Goal: Task Accomplishment & Management: Manage account settings

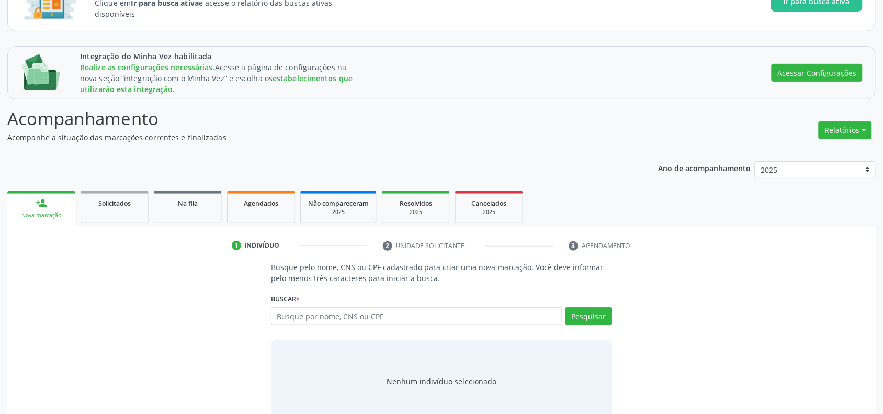
scroll to position [118, 0]
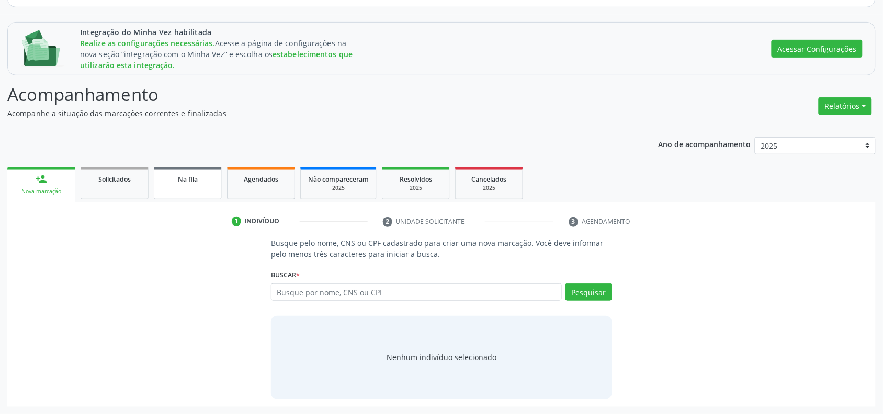
click at [185, 174] on div "Na fila" at bounding box center [188, 178] width 52 height 11
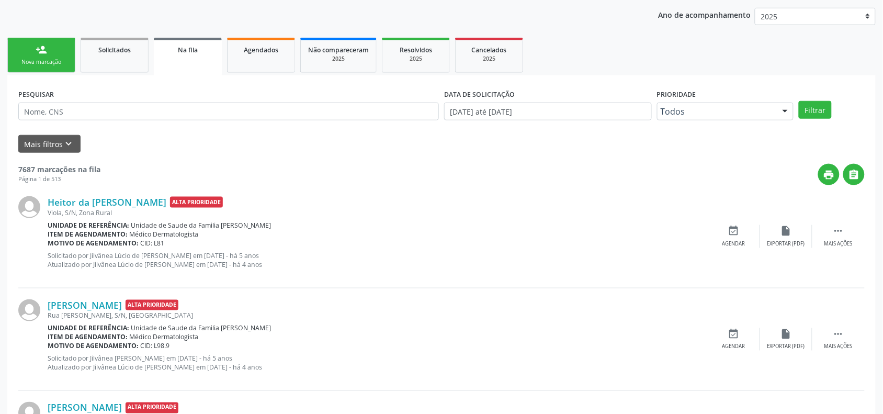
scroll to position [249, 0]
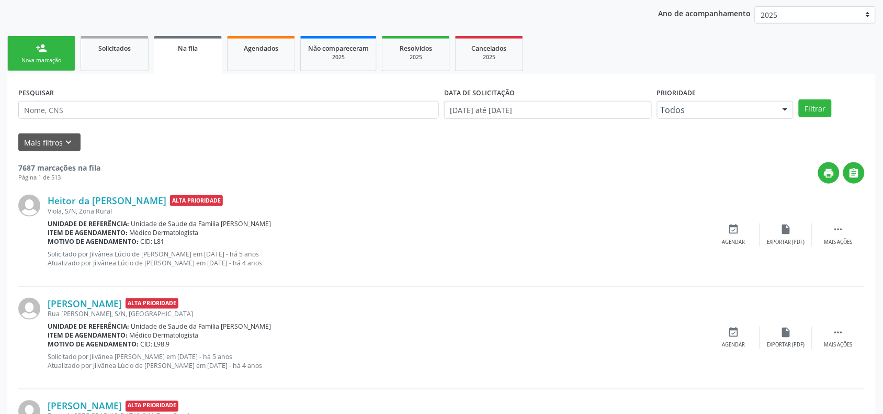
click at [48, 50] on link "person_add Nova marcação" at bounding box center [41, 53] width 68 height 35
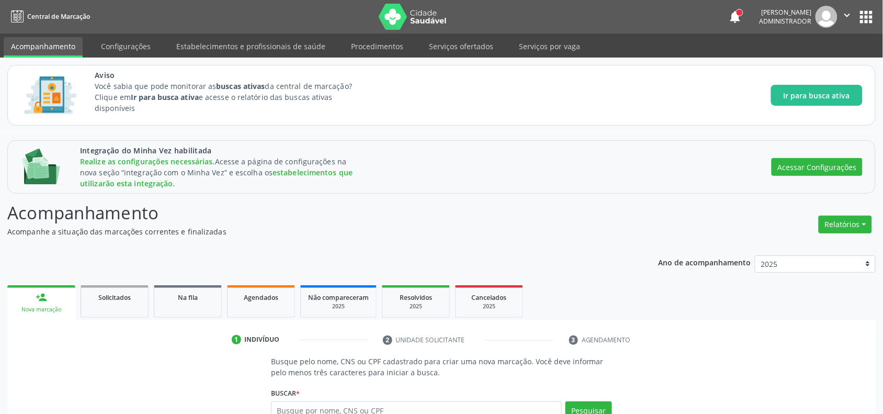
scroll to position [65, 0]
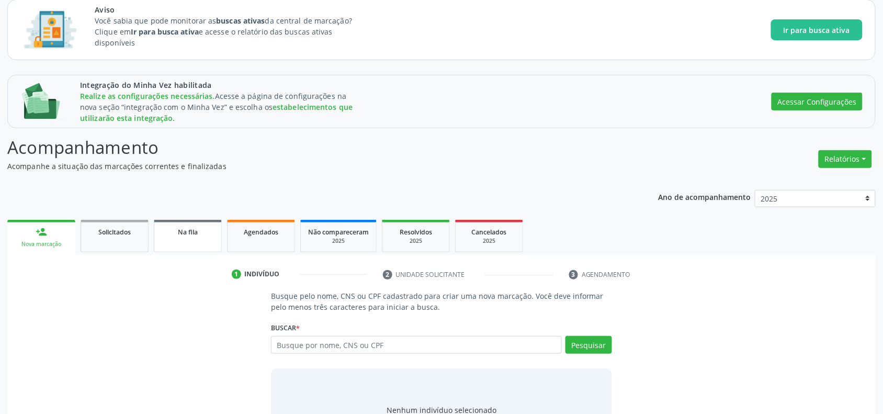
click at [174, 241] on link "Na fila" at bounding box center [188, 236] width 68 height 32
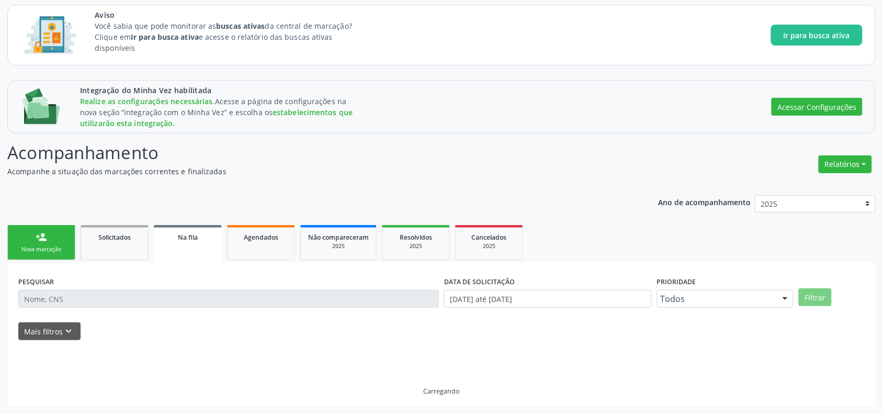
click at [194, 229] on link "Na fila" at bounding box center [188, 244] width 68 height 38
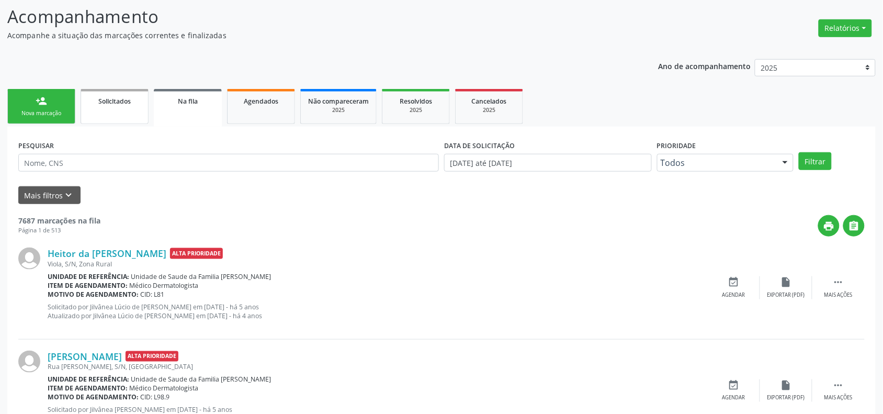
click at [123, 102] on span "Solicitados" at bounding box center [114, 101] width 32 height 9
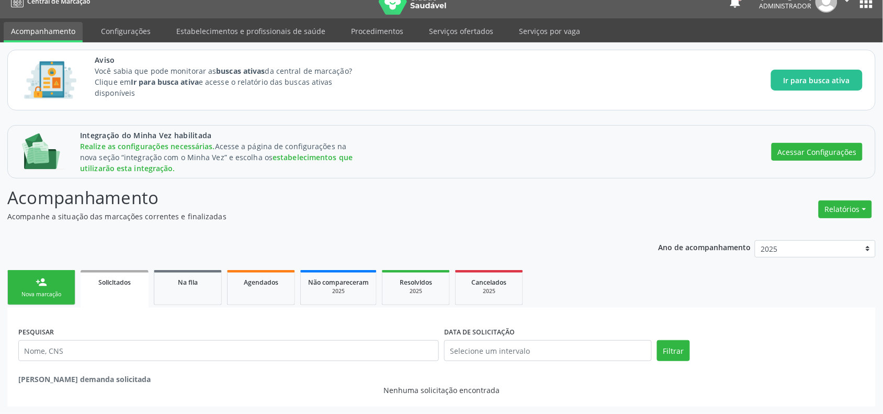
scroll to position [16, 0]
click at [106, 287] on link "Solicitados" at bounding box center [115, 289] width 68 height 38
click at [30, 285] on link "person_add Nova marcação" at bounding box center [41, 287] width 68 height 35
drag, startPoint x: 30, startPoint y: 285, endPoint x: 45, endPoint y: 286, distance: 15.2
click at [30, 284] on link "person_add Nova marcação" at bounding box center [41, 287] width 68 height 35
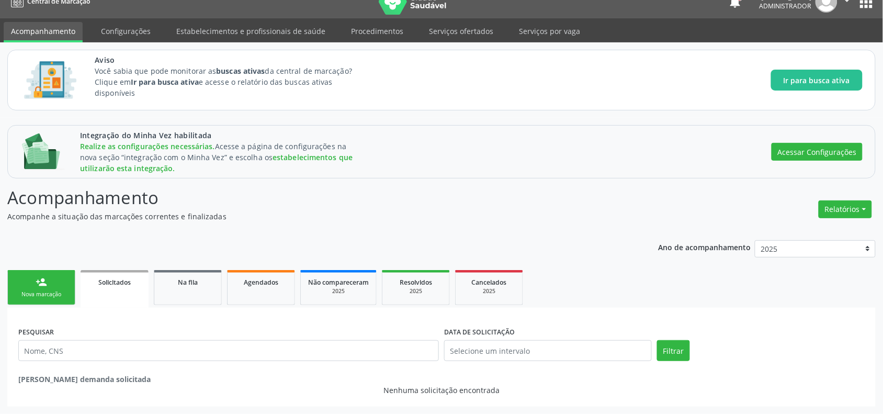
click at [30, 284] on link "person_add Nova marcação" at bounding box center [41, 287] width 68 height 35
click at [241, 299] on link "Agendados" at bounding box center [261, 287] width 68 height 35
click at [42, 274] on link "person_add Nova marcação" at bounding box center [41, 287] width 68 height 35
click at [45, 286] on div "person_add" at bounding box center [42, 282] width 12 height 12
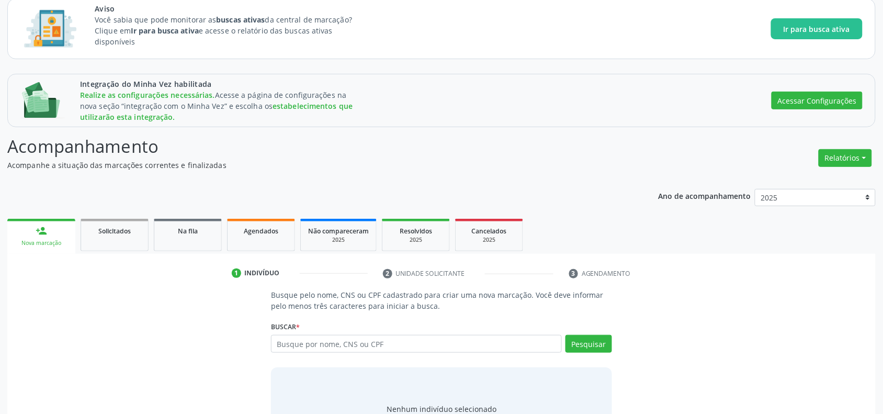
scroll to position [87, 0]
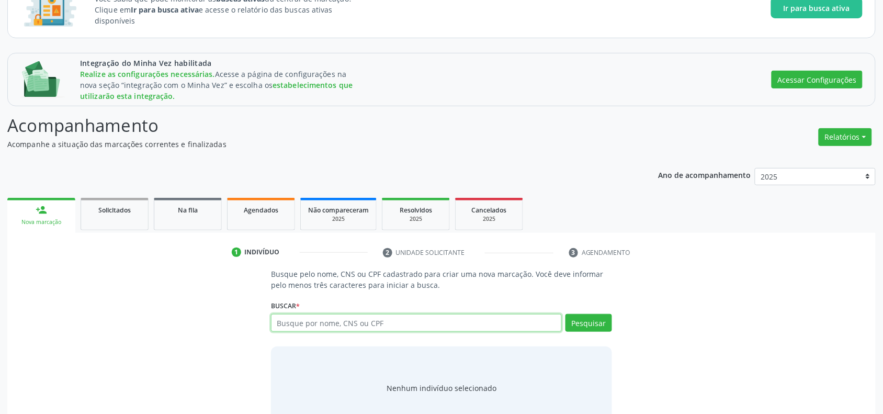
click at [371, 321] on input "text" at bounding box center [416, 323] width 291 height 18
type input "m"
type input "[PERSON_NAME]"
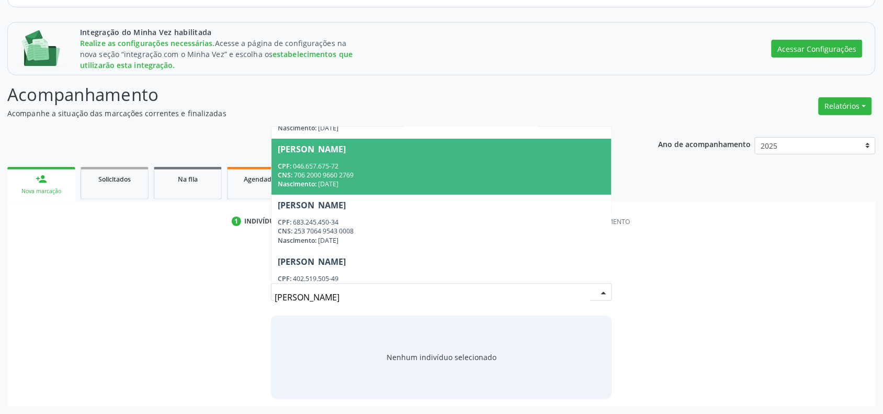
scroll to position [65, 0]
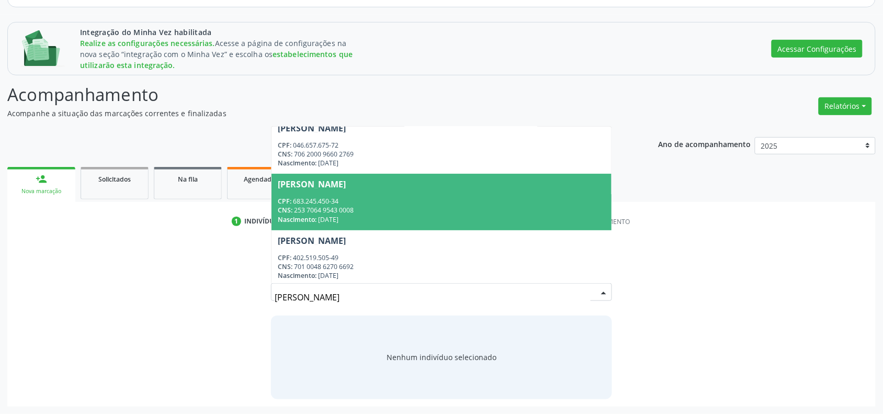
click at [354, 207] on div "CNS: 253 7064 9543 0008" at bounding box center [442, 210] width 328 height 9
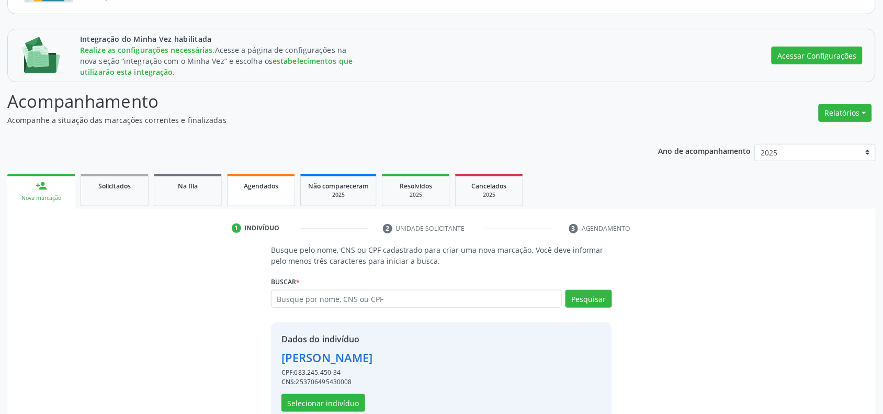
scroll to position [134, 0]
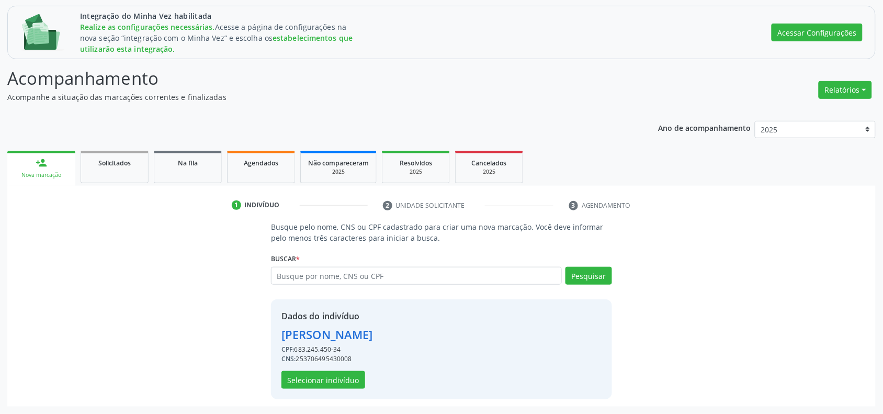
click at [197, 163] on span "Na fila" at bounding box center [188, 163] width 20 height 9
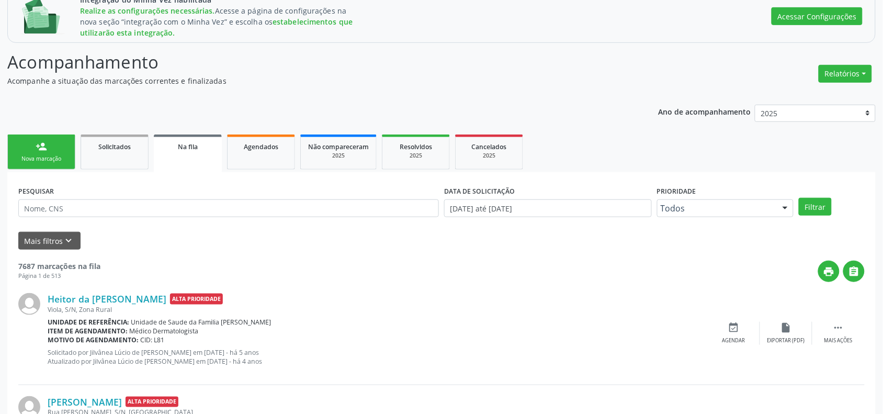
scroll to position [200, 0]
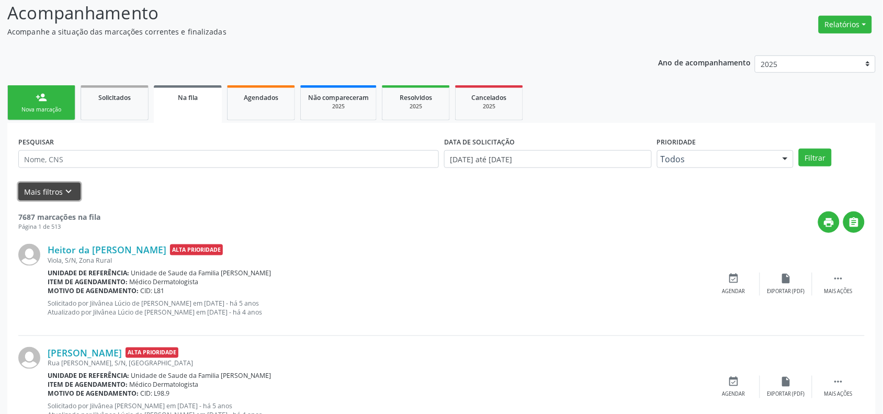
click at [74, 193] on button "Mais filtros keyboard_arrow_down" at bounding box center [49, 192] width 62 height 18
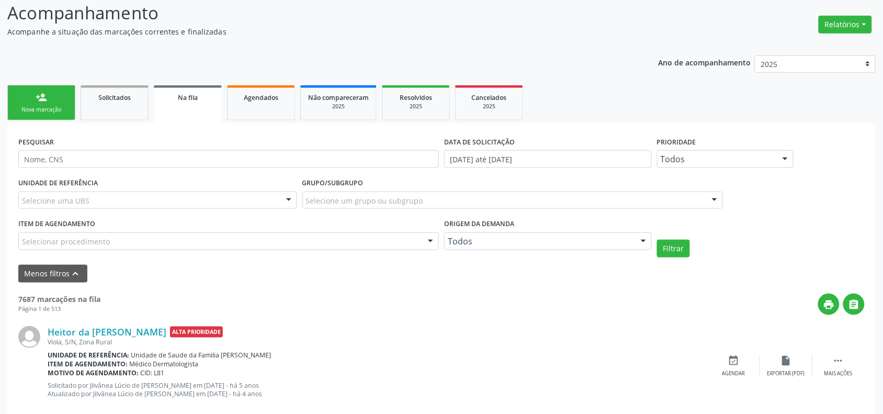
click at [200, 201] on div "Selecione uma UBS" at bounding box center [157, 200] width 279 height 18
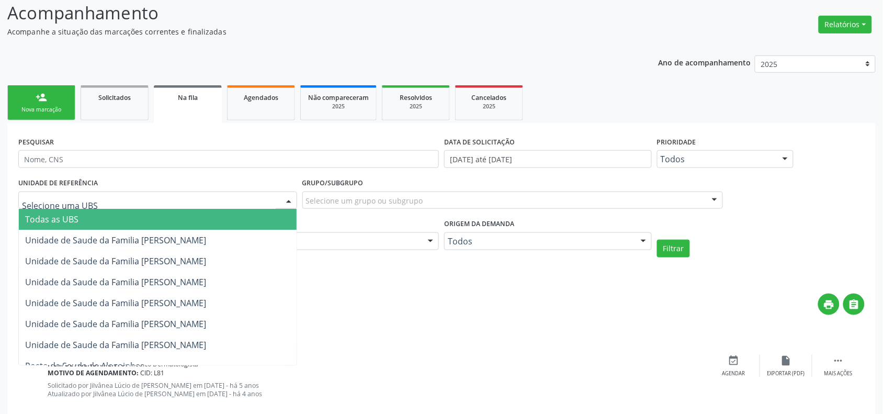
click at [247, 145] on div "PESQUISAR" at bounding box center [229, 154] width 426 height 41
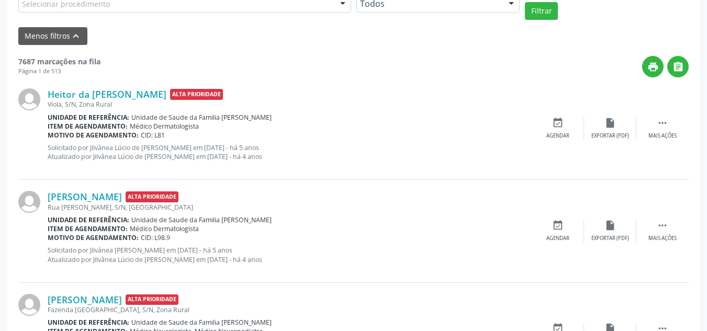
scroll to position [449, 0]
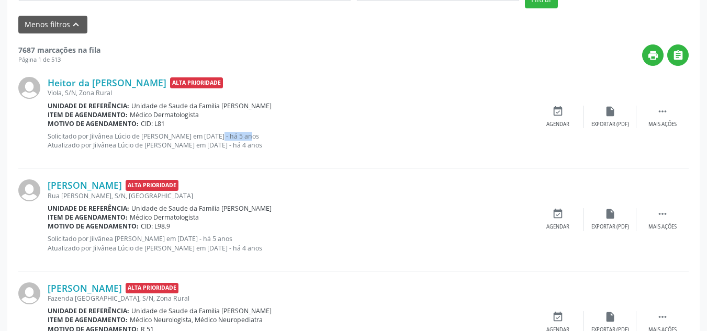
drag, startPoint x: 202, startPoint y: 134, endPoint x: 234, endPoint y: 134, distance: 31.9
click at [234, 134] on p "Solicitado por Jilvânea Lúcio de [PERSON_NAME] em [DATE] - há 5 anos Atualizado…" at bounding box center [290, 141] width 484 height 18
click at [205, 136] on p "Solicitado por Jilvânea Lúcio de [PERSON_NAME] em [DATE] - há 5 anos Atualizado…" at bounding box center [290, 141] width 484 height 18
drag, startPoint x: 202, startPoint y: 135, endPoint x: 236, endPoint y: 135, distance: 34.5
click at [236, 135] on p "Solicitado por Jilvânea Lúcio de [PERSON_NAME] em [DATE] - há 5 anos Atualizado…" at bounding box center [290, 141] width 484 height 18
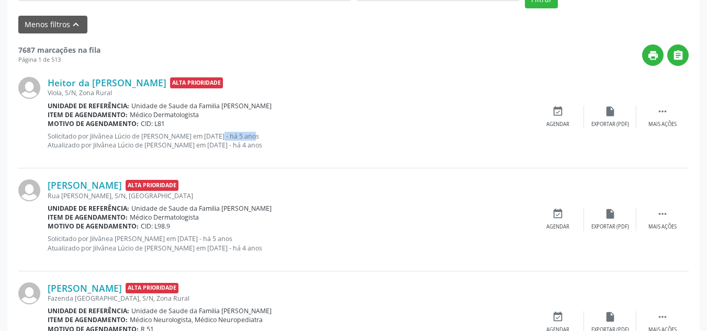
drag, startPoint x: 204, startPoint y: 238, endPoint x: 234, endPoint y: 243, distance: 30.9
click at [234, 241] on p "Solicitado por Jilvânea [PERSON_NAME] em [DATE] - há 5 anos Atualizado por Jilv…" at bounding box center [290, 243] width 484 height 18
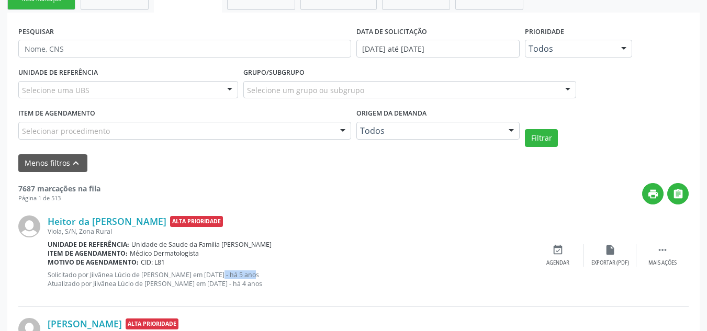
scroll to position [292, 0]
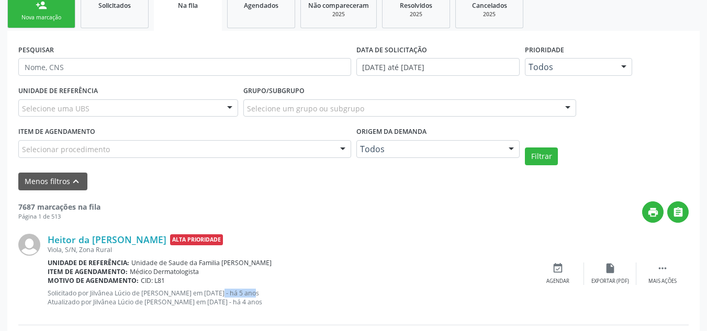
click at [252, 147] on div "Selecionar procedimento" at bounding box center [184, 149] width 333 height 18
click at [264, 128] on div "Item de agendamento Selecionar procedimento 0304070076 - .Quimioterapia de Leuc…" at bounding box center [184, 140] width 333 height 33
click at [292, 187] on div "Menos filtros keyboard_arrow_up" at bounding box center [353, 182] width 675 height 18
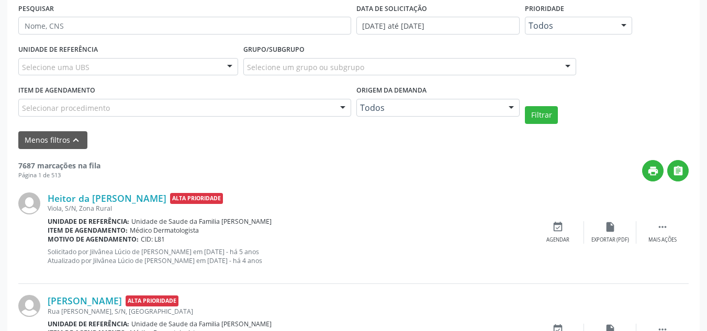
scroll to position [344, 0]
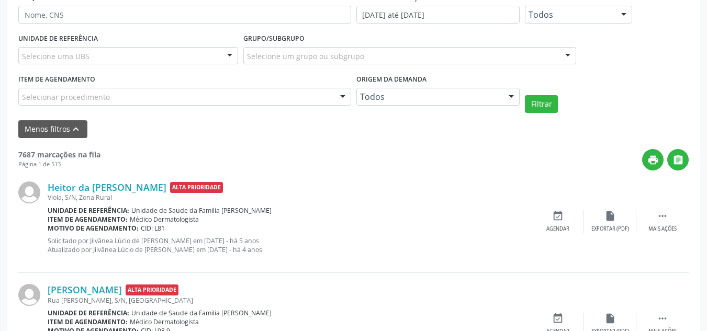
drag, startPoint x: 18, startPoint y: 154, endPoint x: 98, endPoint y: 152, distance: 80.1
click at [98, 152] on strong "7687 marcações na fila" at bounding box center [59, 155] width 82 height 10
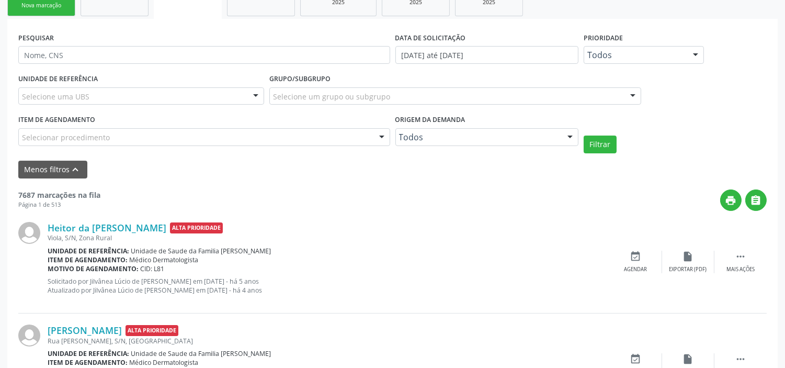
scroll to position [233, 0]
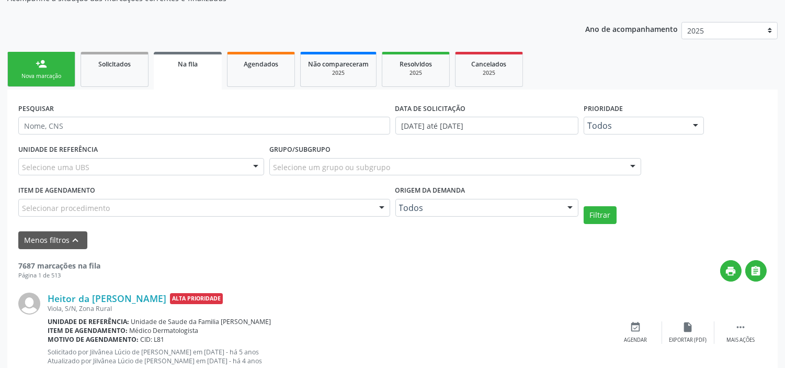
click at [225, 265] on div "print " at bounding box center [433, 270] width 667 height 21
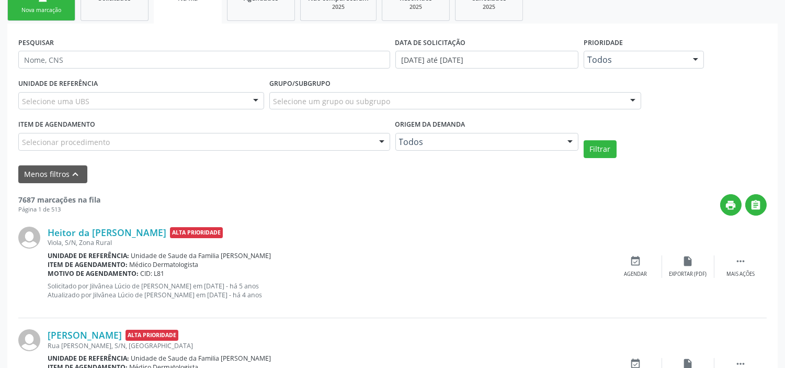
scroll to position [290, 0]
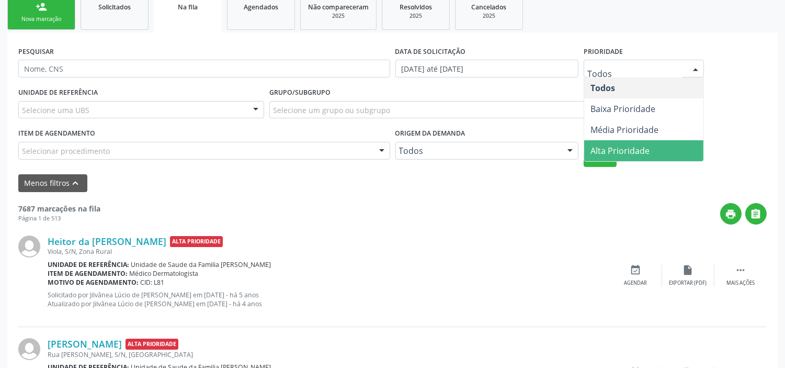
click at [611, 146] on span "Alta Prioridade" at bounding box center [620, 151] width 59 height 12
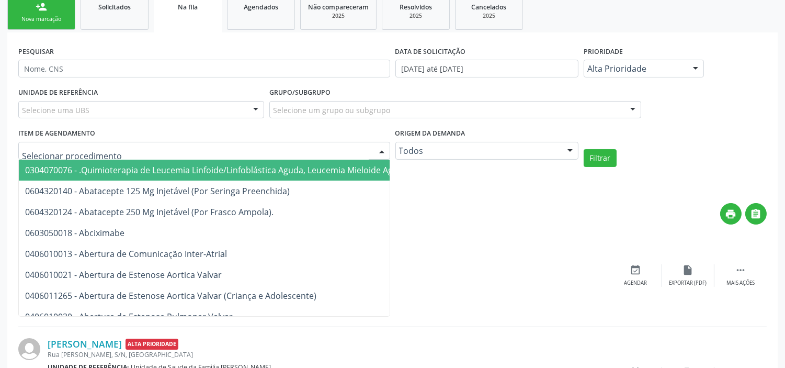
click at [140, 146] on div at bounding box center [204, 151] width 372 height 18
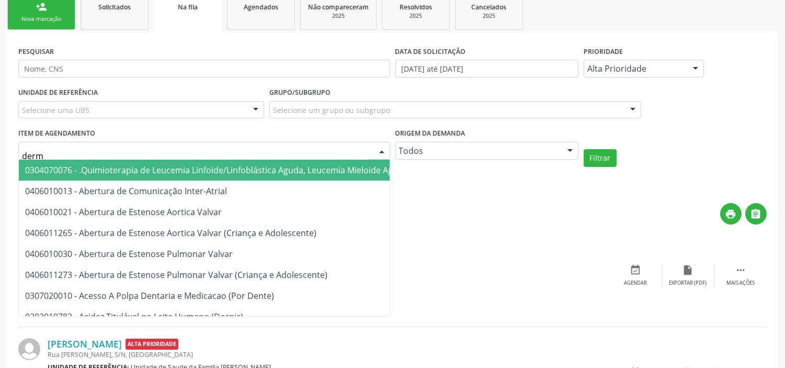
type input "derma"
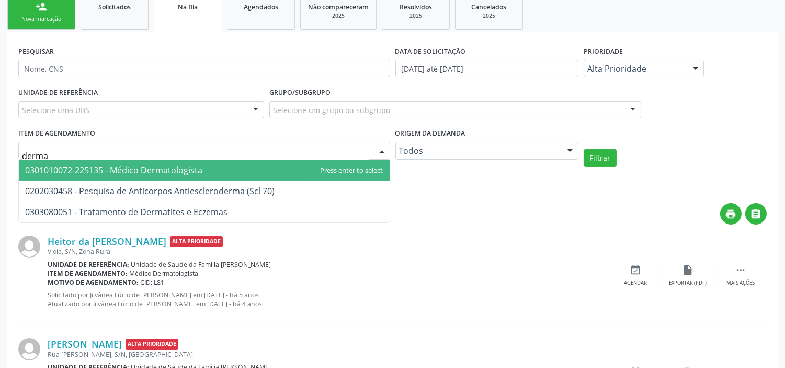
click at [162, 166] on span "0301010072-225135 - Médico Dermatologista" at bounding box center [113, 170] width 177 height 12
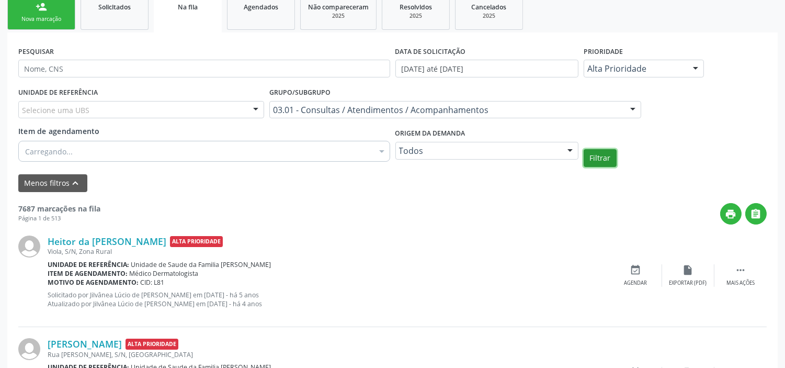
click at [608, 164] on button "Filtrar" at bounding box center [600, 158] width 33 height 18
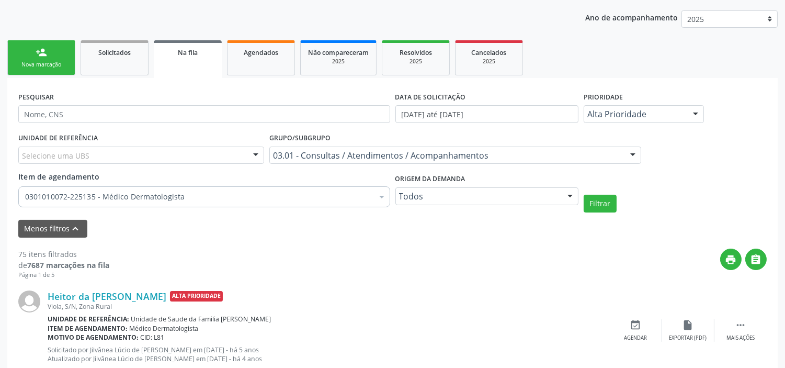
scroll to position [233, 0]
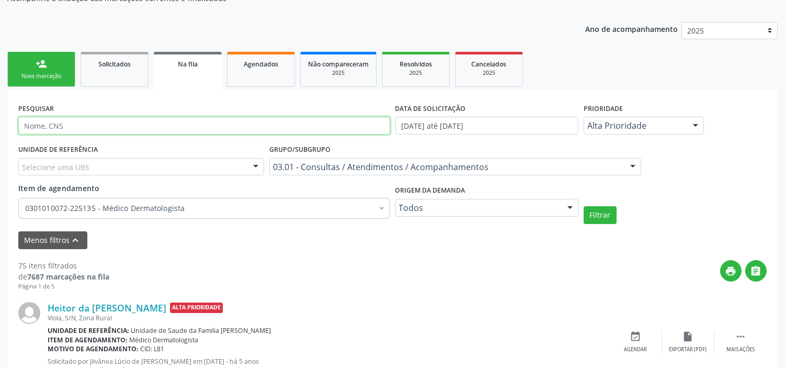
click at [129, 123] on input "text" at bounding box center [204, 126] width 372 height 18
click at [476, 146] on div "Grupo/Subgrupo 03.01 - Consultas / Atendimentos / Acompanhamentos Todos os grup…" at bounding box center [455, 158] width 372 height 33
click at [743, 173] on div "UNIDADE DE REFERÊNCIA Selecione uma UBS Todas as UBS Unidade de Saude da Famili…" at bounding box center [393, 183] width 754 height 82
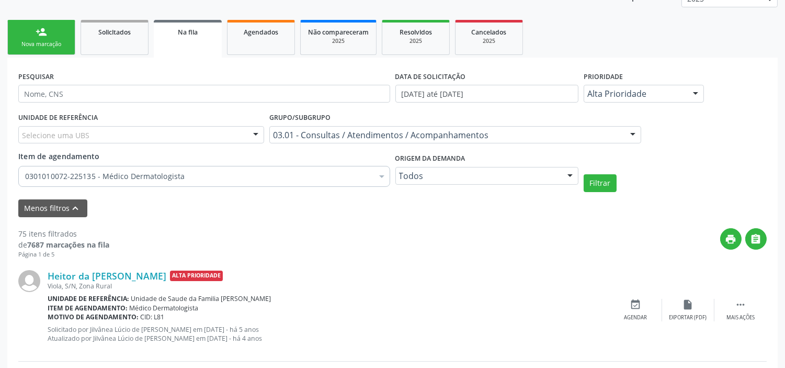
scroll to position [291, 0]
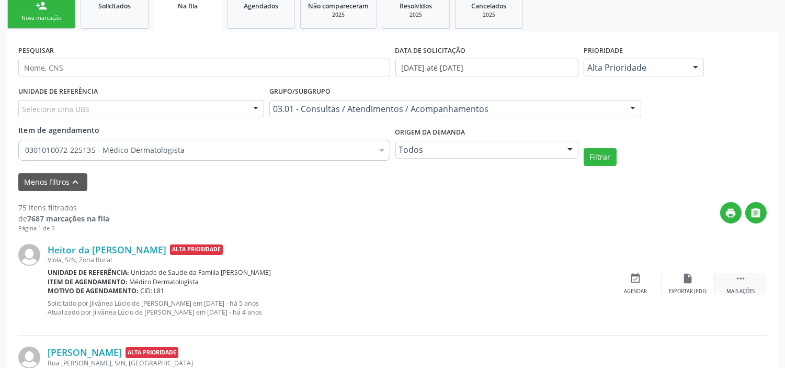
click at [741, 281] on icon "" at bounding box center [741, 279] width 12 height 12
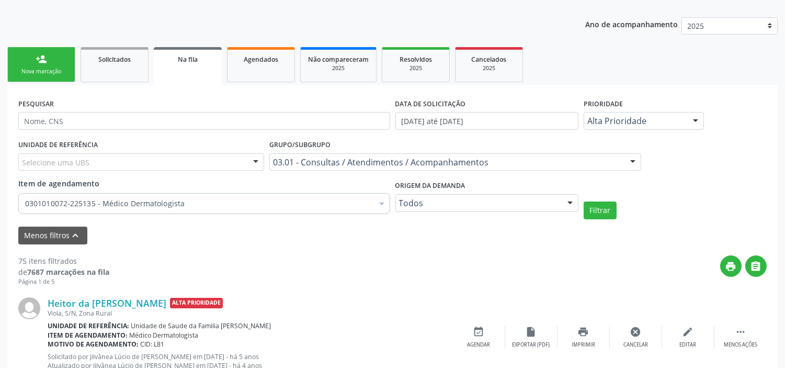
scroll to position [233, 0]
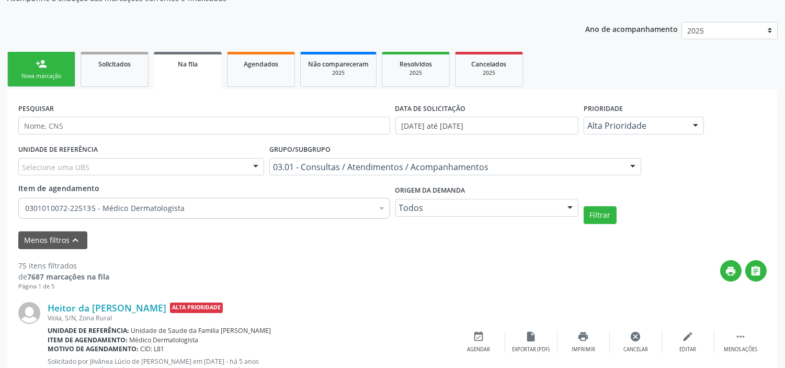
click at [707, 211] on div "Filtrar" at bounding box center [675, 215] width 188 height 18
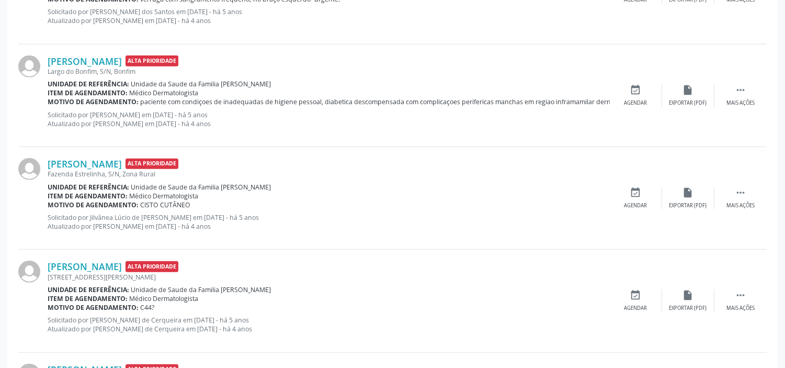
scroll to position [1745, 0]
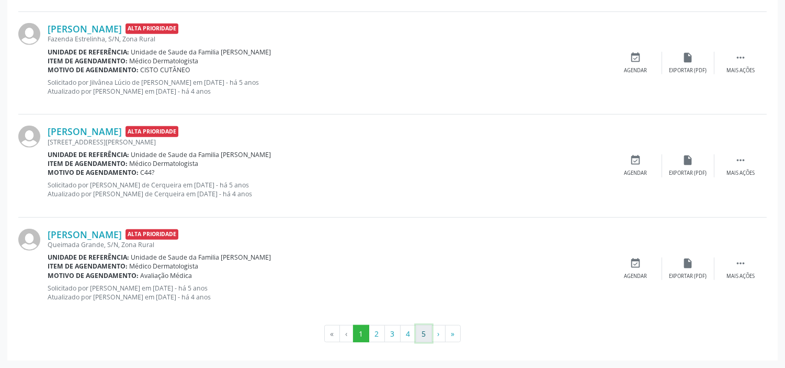
click at [430, 335] on button "5" at bounding box center [424, 334] width 16 height 18
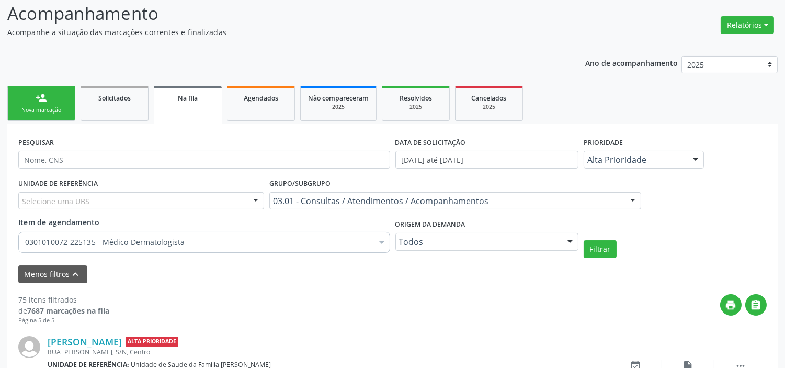
scroll to position [1610, 0]
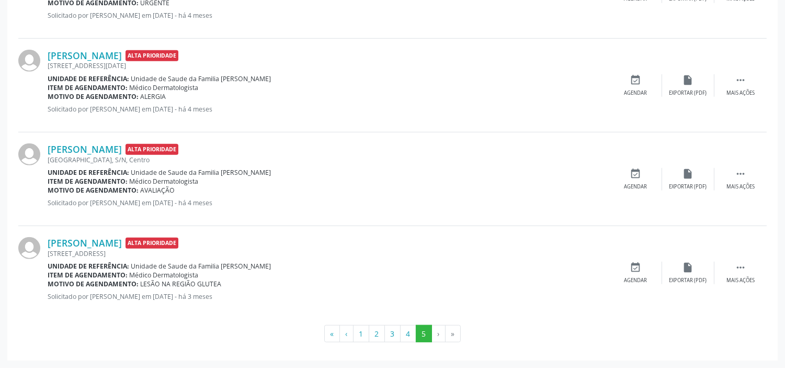
click at [453, 332] on li "»" at bounding box center [453, 334] width 15 height 18
click at [435, 333] on li "›" at bounding box center [439, 334] width 14 height 18
drag, startPoint x: 438, startPoint y: 332, endPoint x: 367, endPoint y: 278, distance: 89.7
click at [438, 331] on li "›" at bounding box center [439, 334] width 14 height 18
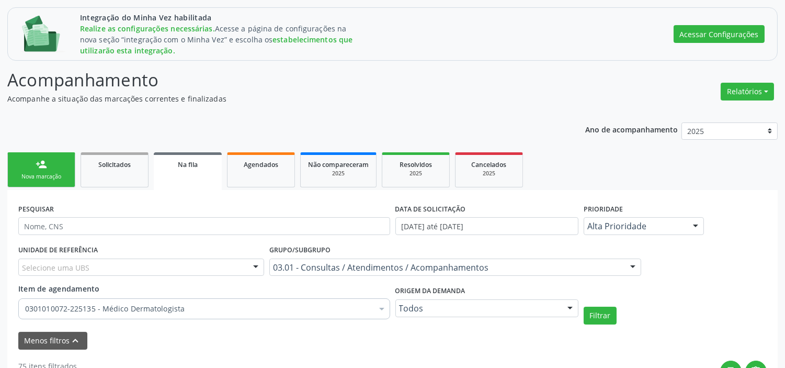
scroll to position [232, 0]
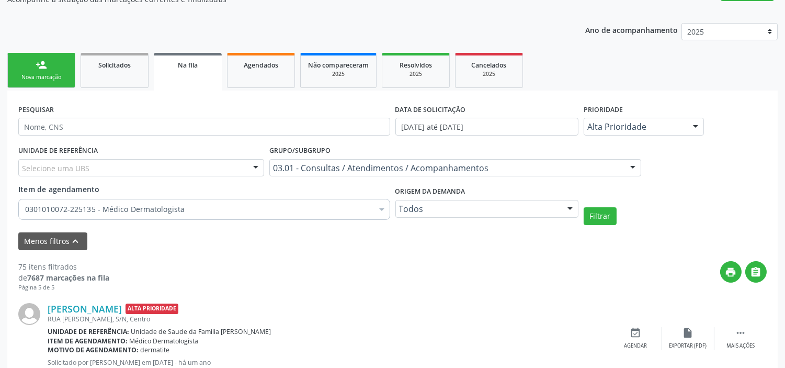
click at [600, 271] on div "print " at bounding box center [438, 276] width 658 height 31
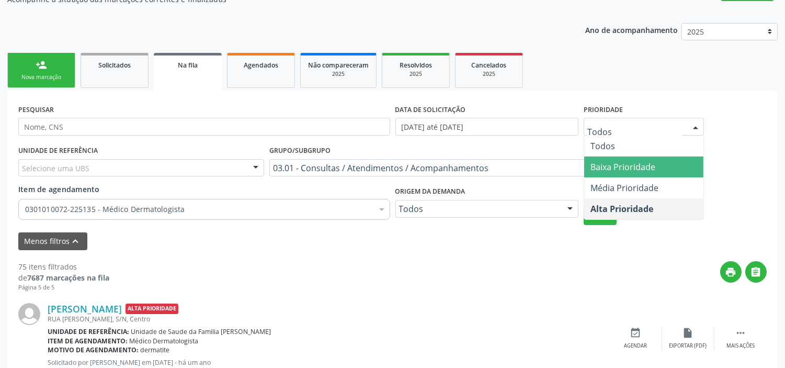
scroll to position [174, 0]
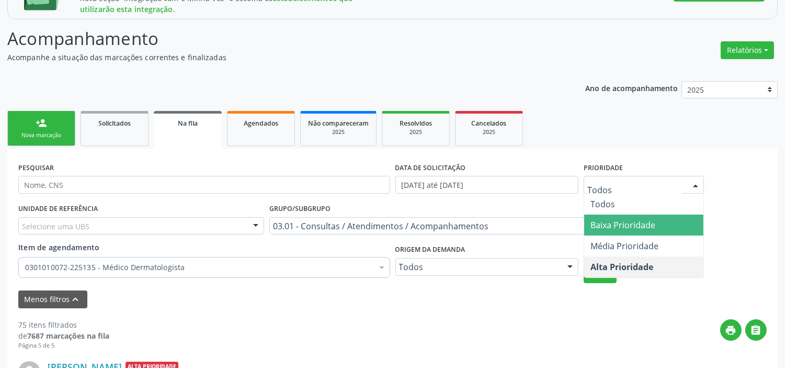
click at [616, 129] on ul "person_add Nova marcação Solicitados Na fila Agendados Não compareceram 2025 Re…" at bounding box center [392, 128] width 771 height 40
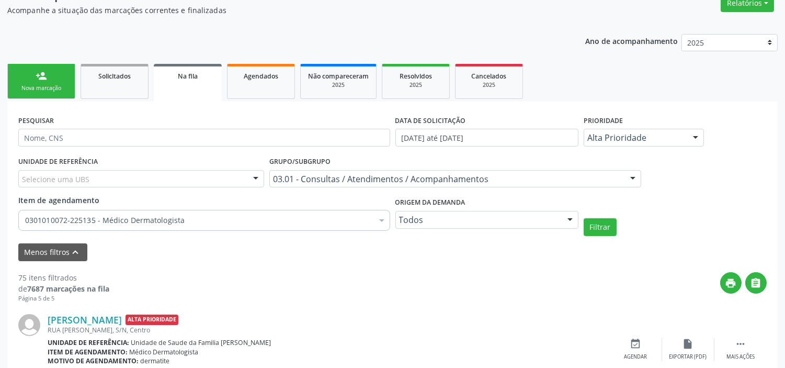
scroll to position [232, 0]
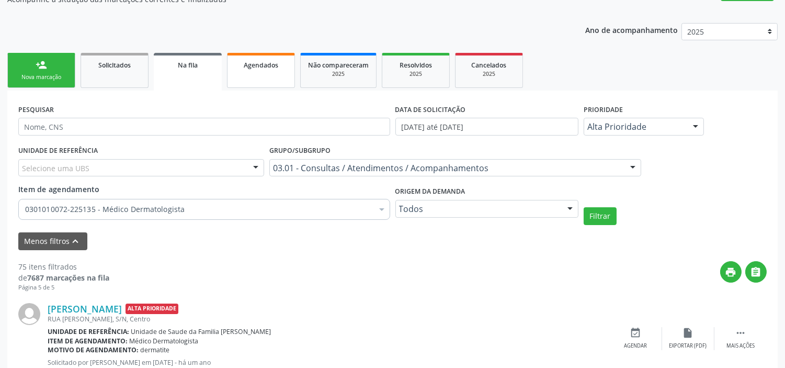
click at [274, 69] on div "Agendados" at bounding box center [261, 64] width 52 height 11
select select "8"
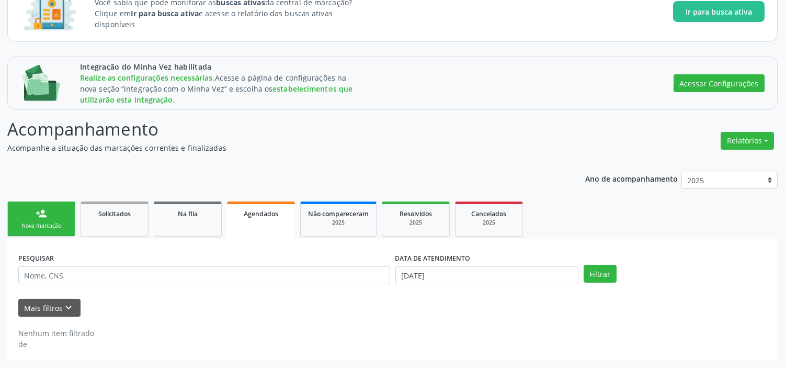
scroll to position [84, 0]
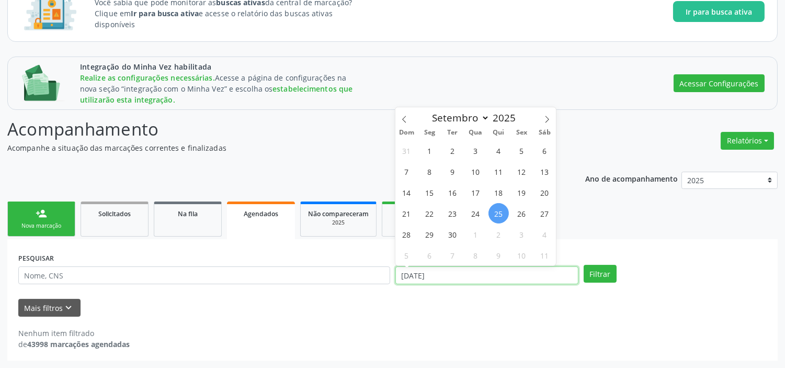
click at [432, 274] on input "[DATE]" at bounding box center [487, 275] width 183 height 18
click at [429, 150] on span "1" at bounding box center [430, 150] width 20 height 20
type input "[DATE]"
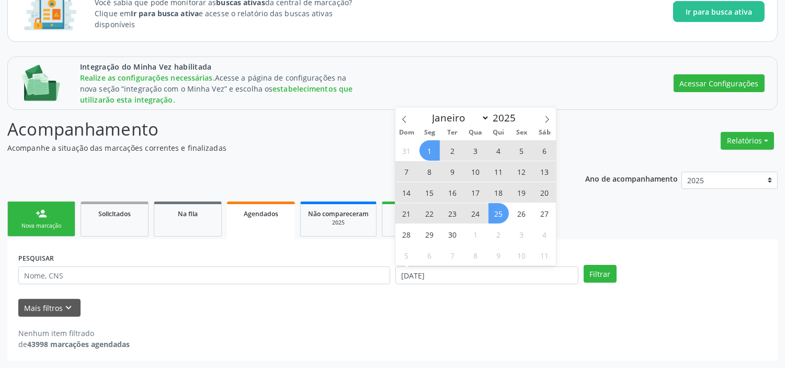
click at [496, 209] on span "25" at bounding box center [499, 213] width 20 height 20
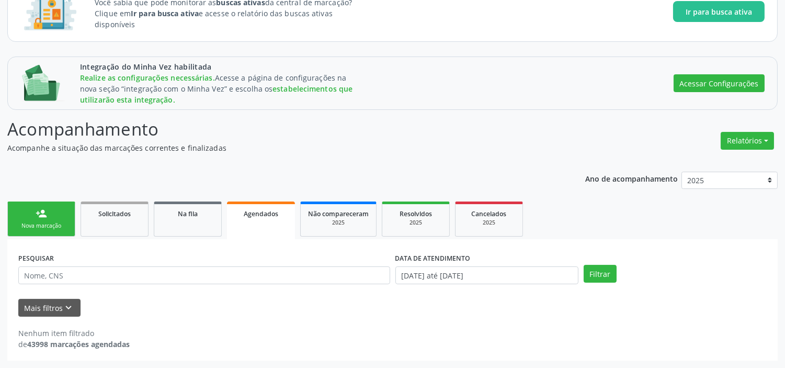
click at [581, 265] on div "Filtrar" at bounding box center [675, 274] width 188 height 18
click at [592, 269] on button "Filtrar" at bounding box center [600, 274] width 33 height 18
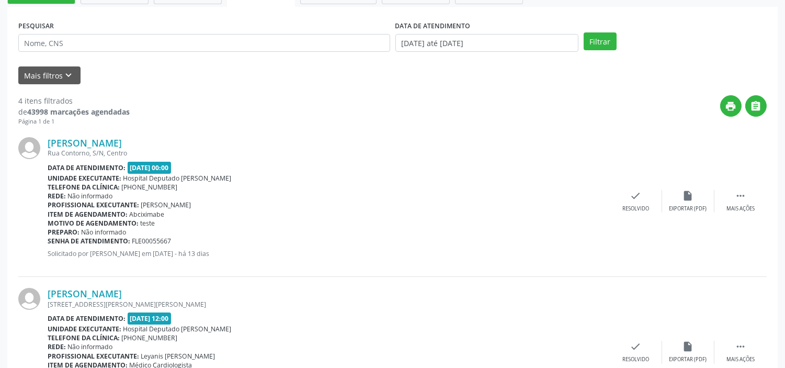
scroll to position [258, 0]
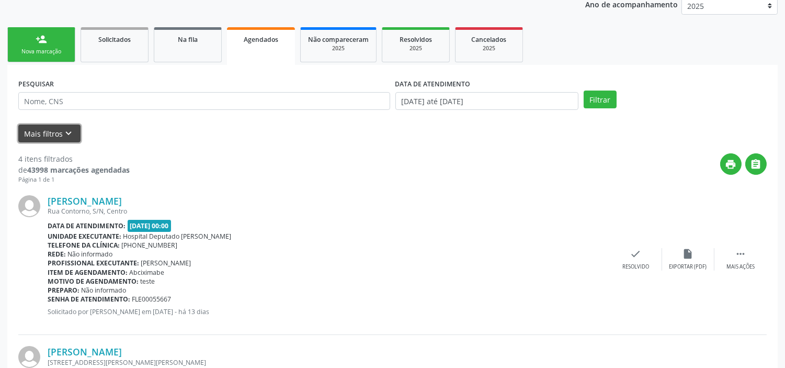
click at [71, 129] on icon "keyboard_arrow_down" at bounding box center [69, 134] width 12 height 12
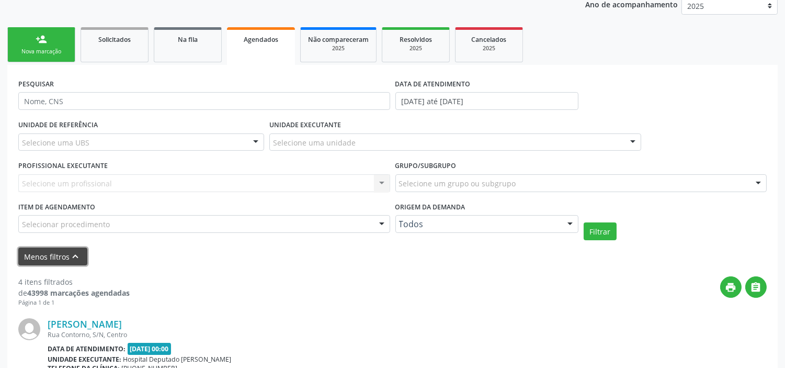
click at [79, 256] on icon "keyboard_arrow_up" at bounding box center [76, 257] width 12 height 12
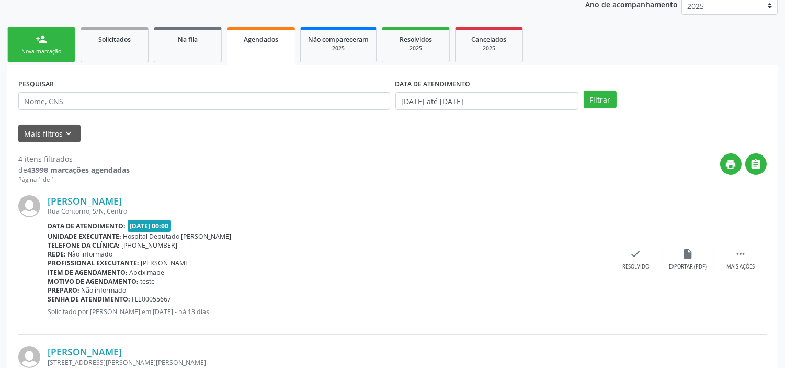
drag, startPoint x: 126, startPoint y: 294, endPoint x: 166, endPoint y: 294, distance: 40.3
click at [166, 294] on div "[PERSON_NAME] Rua Contorno, S/N, Centro Data de atendimento: [DATE] 00:00 Unida…" at bounding box center [329, 259] width 562 height 128
drag, startPoint x: 132, startPoint y: 297, endPoint x: 187, endPoint y: 296, distance: 54.9
click at [187, 296] on div "Senha de atendimento: FLE00055667" at bounding box center [329, 299] width 562 height 9
click at [743, 252] on icon "" at bounding box center [741, 254] width 12 height 12
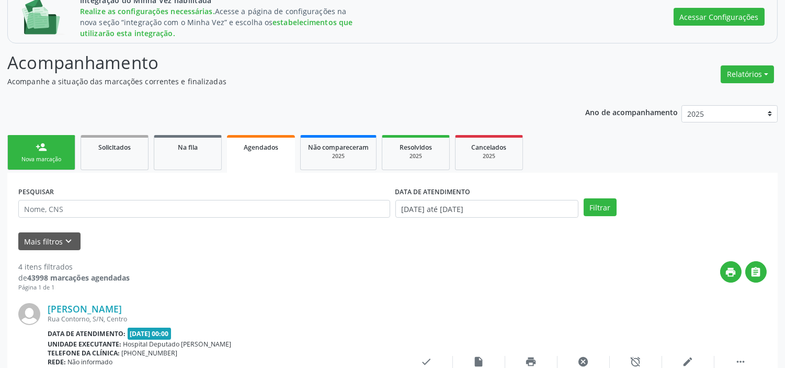
scroll to position [174, 0]
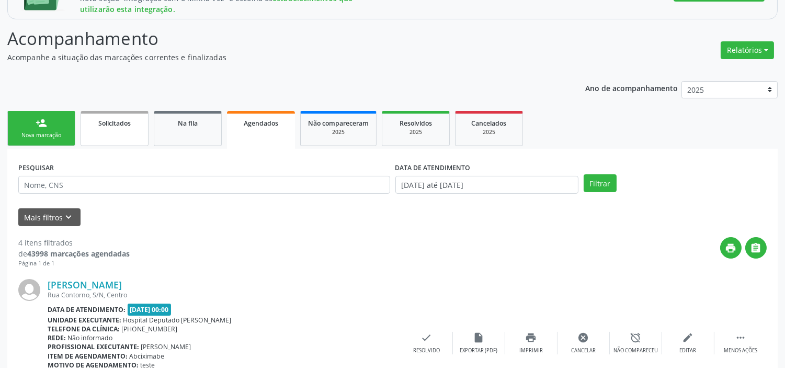
click at [121, 125] on span "Solicitados" at bounding box center [114, 123] width 32 height 9
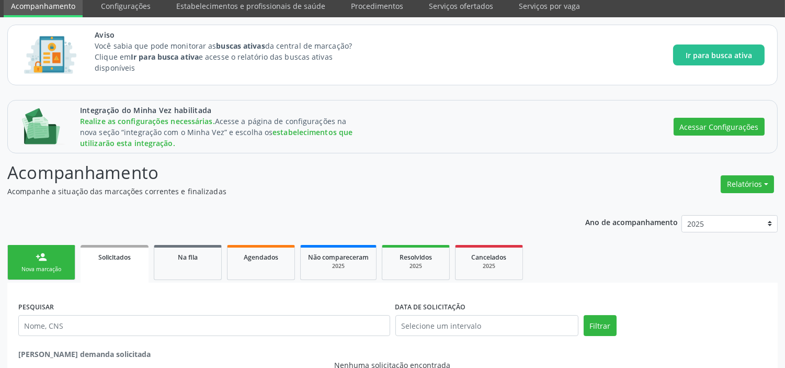
scroll to position [61, 0]
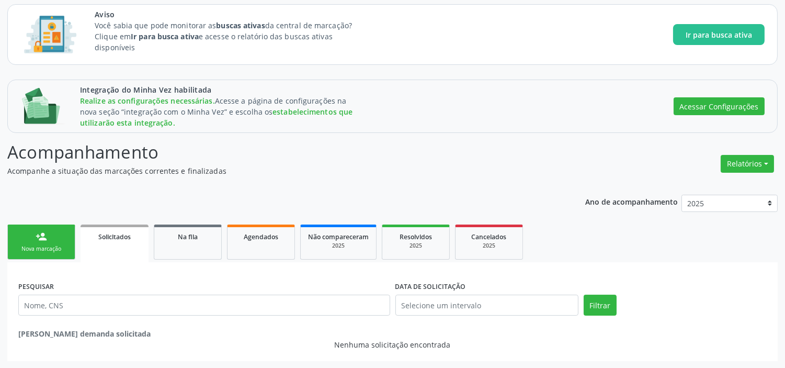
drag, startPoint x: 200, startPoint y: 232, endPoint x: 247, endPoint y: 216, distance: 49.8
click at [200, 232] on div "Na fila" at bounding box center [188, 236] width 52 height 11
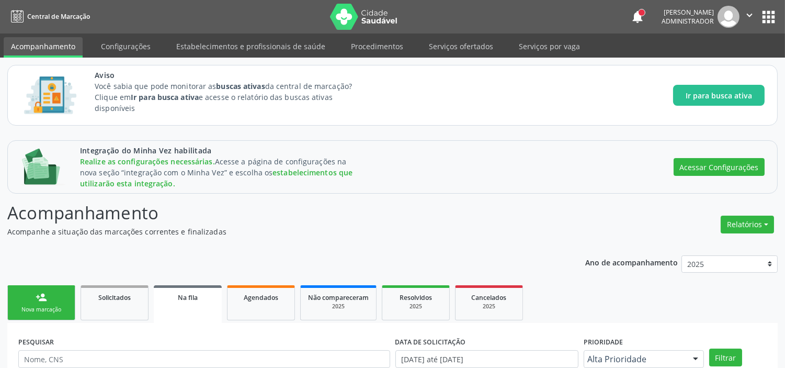
scroll to position [58, 0]
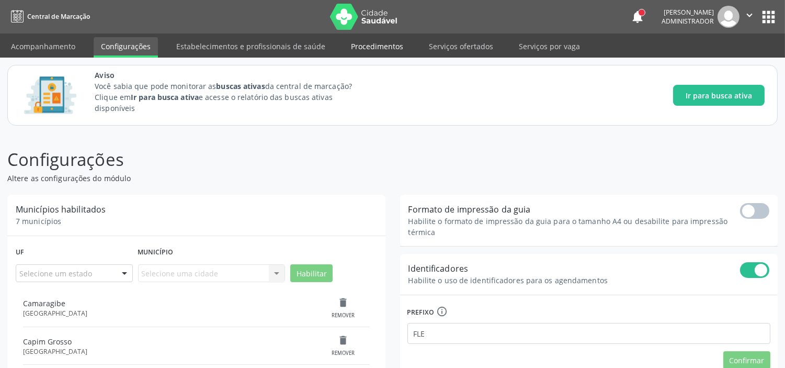
click at [381, 43] on link "Procedimentos" at bounding box center [377, 46] width 67 height 18
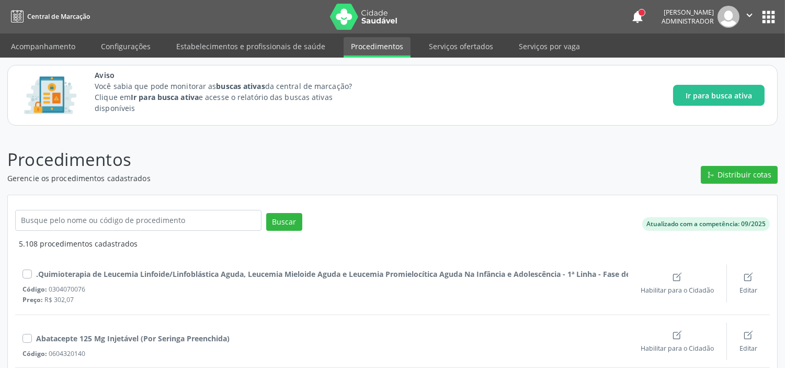
click at [126, 48] on link "Configurações" at bounding box center [126, 46] width 64 height 18
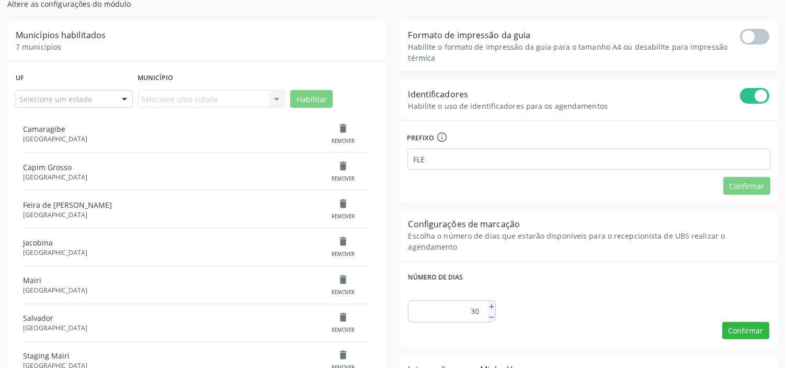
scroll to position [232, 0]
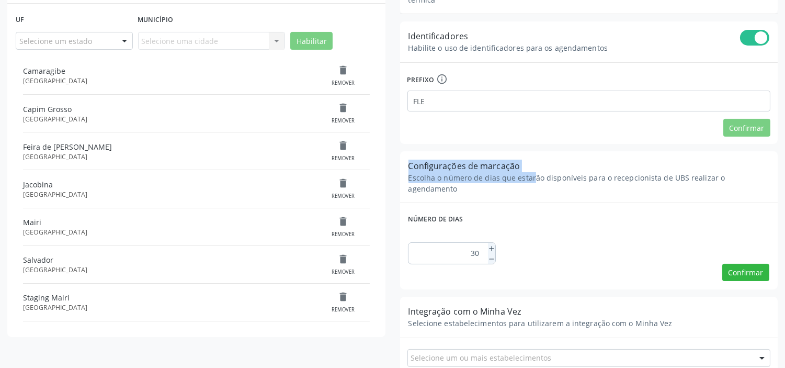
drag, startPoint x: 409, startPoint y: 168, endPoint x: 531, endPoint y: 187, distance: 122.9
click at [531, 187] on div "Configurações de marcação Escolha o número de dias que estarão disponíveis para…" at bounding box center [589, 176] width 378 height 51
click at [515, 211] on label "Número de dias" at bounding box center [590, 219] width 362 height 16
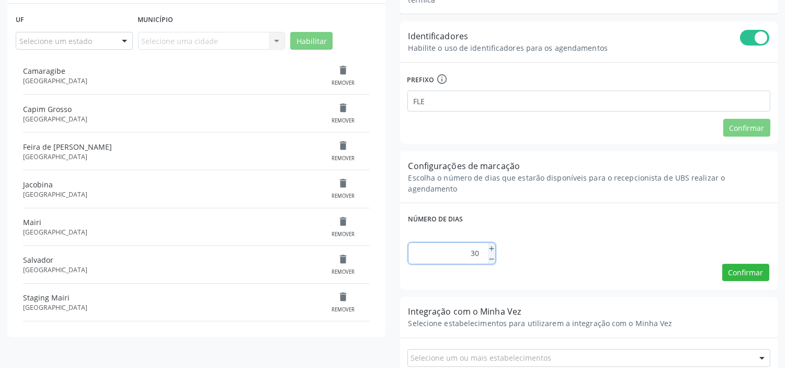
drag, startPoint x: 470, startPoint y: 241, endPoint x: 480, endPoint y: 239, distance: 10.1
click at [480, 243] on input "30" at bounding box center [446, 253] width 75 height 21
drag, startPoint x: 434, startPoint y: 97, endPoint x: 408, endPoint y: 93, distance: 26.4
click at [408, 93] on input "FLE" at bounding box center [590, 101] width 364 height 21
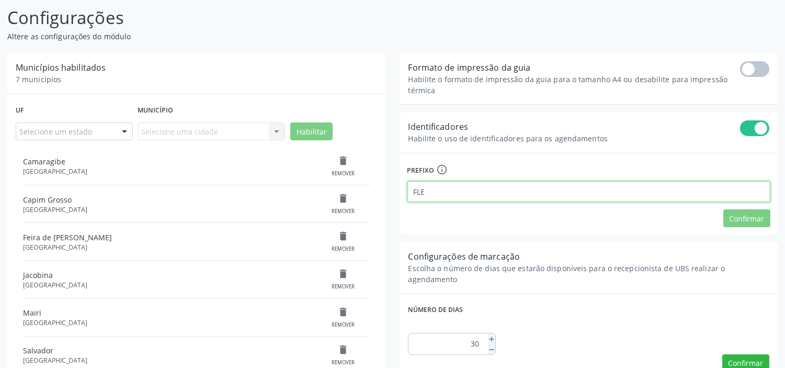
scroll to position [116, 0]
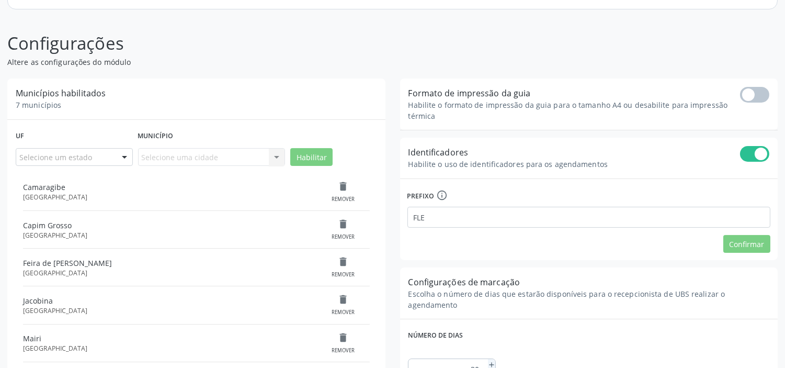
click at [240, 102] on div "Municípios habilitados 7 municípios" at bounding box center [196, 98] width 378 height 41
